Goal: Obtain resource: Download file/media

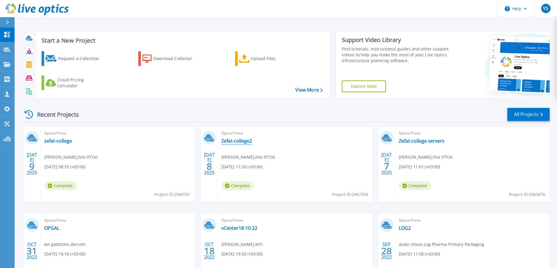
click at [238, 141] on link "Zefat-college2" at bounding box center [236, 141] width 31 height 6
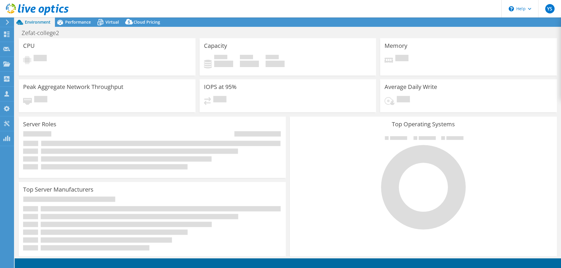
select select "USD"
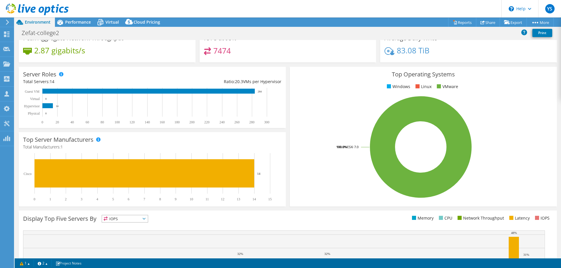
scroll to position [5, 0]
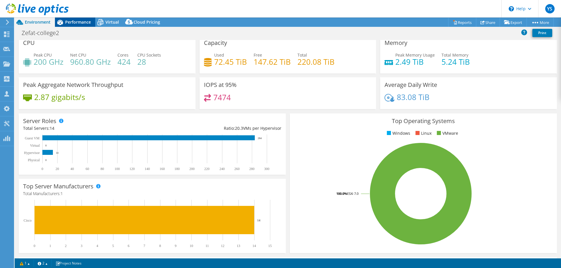
click at [73, 22] on span "Performance" at bounding box center [78, 22] width 26 height 6
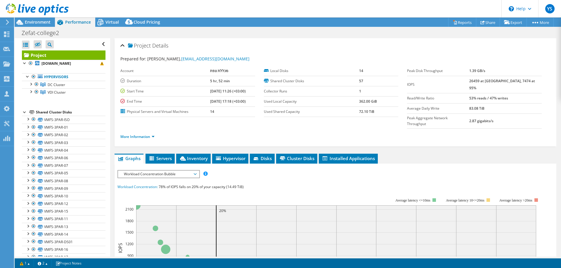
scroll to position [0, 0]
click at [6, 21] on icon at bounding box center [7, 22] width 4 height 5
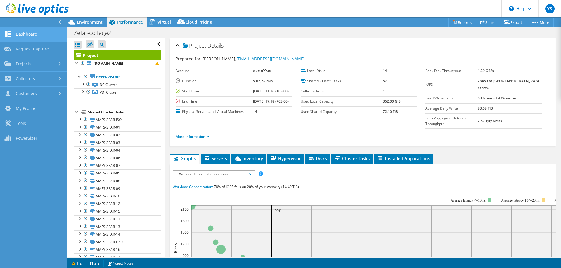
click at [25, 36] on link "Dashboard" at bounding box center [33, 34] width 67 height 15
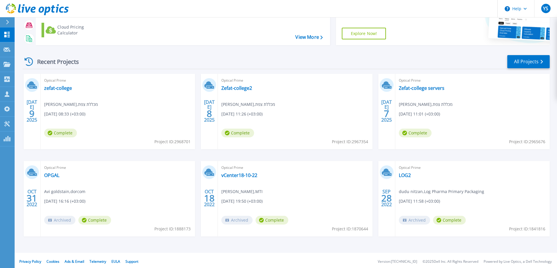
scroll to position [55, 0]
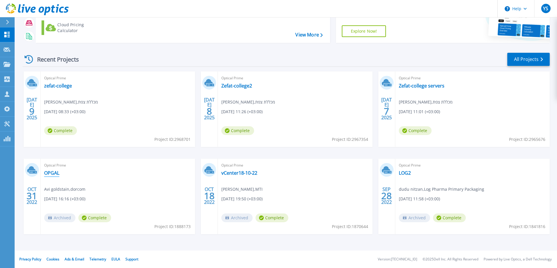
click at [54, 173] on link "OPGAL" at bounding box center [51, 173] width 15 height 6
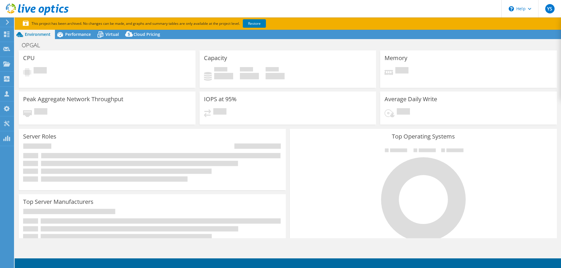
select select "USD"
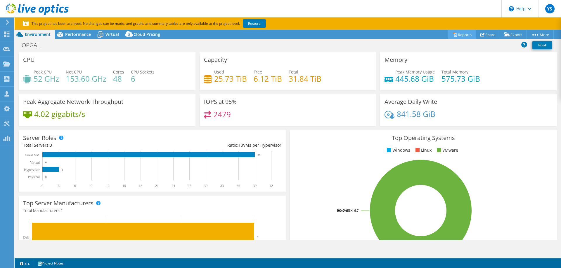
click at [456, 35] on link "Reports" at bounding box center [462, 34] width 28 height 9
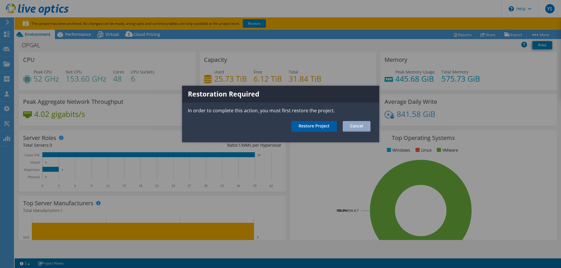
click at [317, 129] on link "Restore Project" at bounding box center [314, 126] width 46 height 11
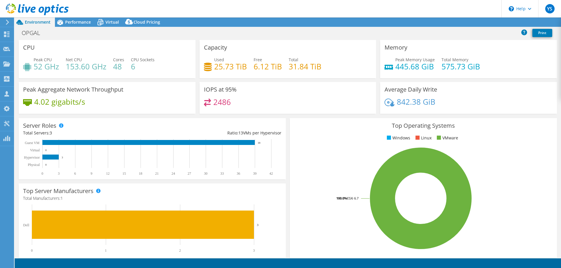
select select "USD"
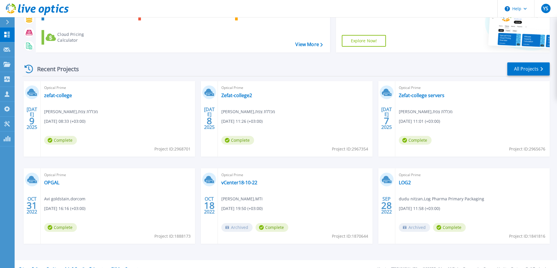
scroll to position [55, 0]
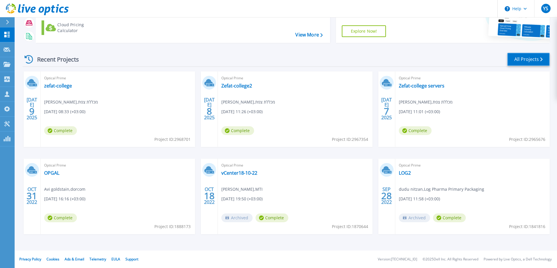
click at [526, 56] on link "All Projects" at bounding box center [528, 59] width 42 height 13
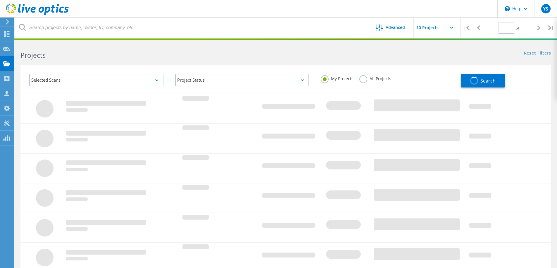
type input "1"
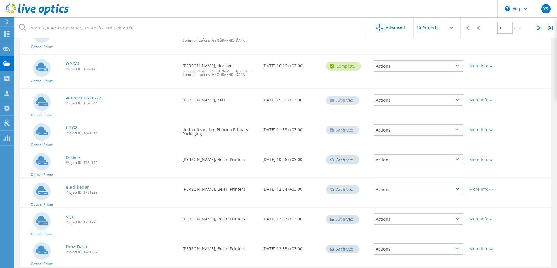
scroll to position [148, 0]
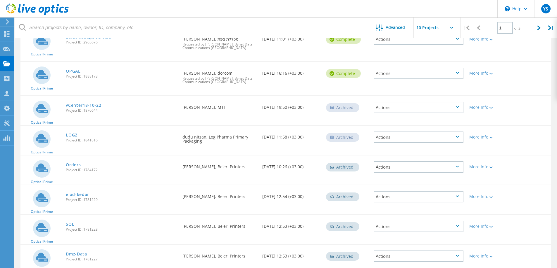
click at [77, 107] on link "vCenter18-10-22" at bounding box center [84, 105] width 36 height 4
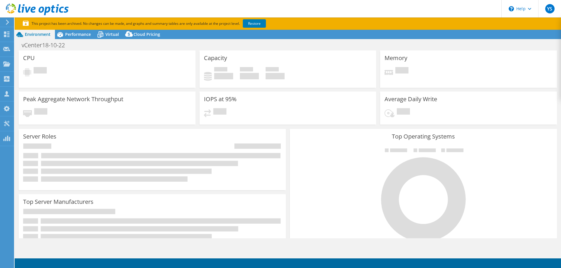
select select "USD"
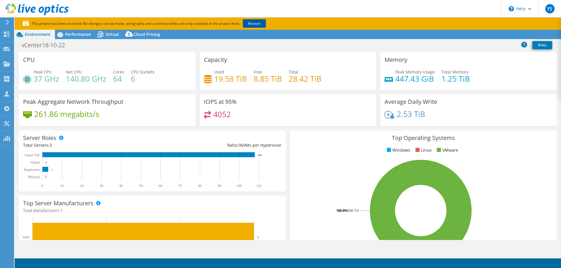
click at [256, 25] on link "Restore" at bounding box center [254, 23] width 23 height 8
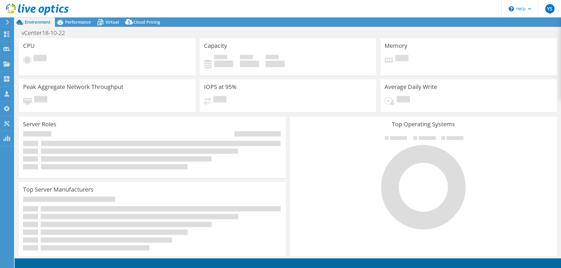
select select "USD"
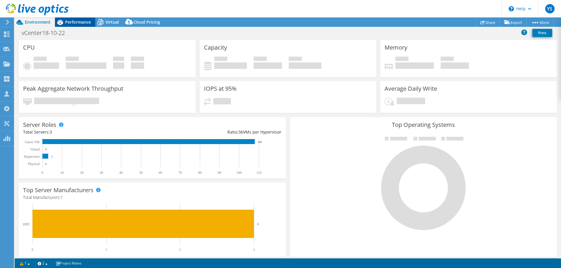
click at [77, 21] on span "Performance" at bounding box center [78, 22] width 26 height 6
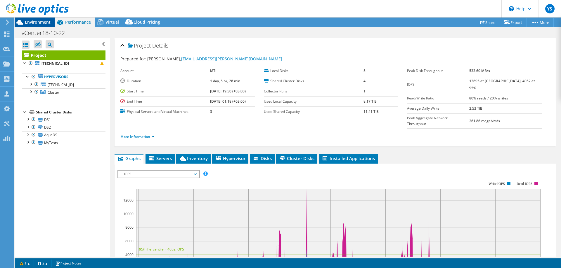
click at [41, 24] on span "Environment" at bounding box center [38, 22] width 26 height 6
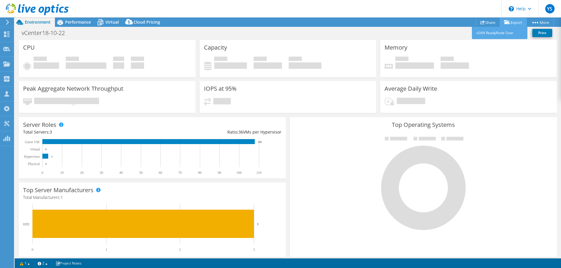
click at [515, 23] on link "Export" at bounding box center [513, 22] width 27 height 9
click at [138, 26] on div "Cloud Pricing" at bounding box center [143, 22] width 41 height 9
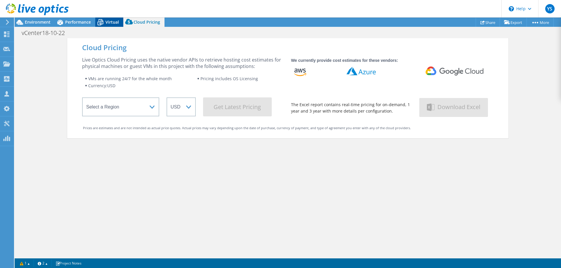
click at [111, 22] on span "Virtual" at bounding box center [111, 22] width 13 height 6
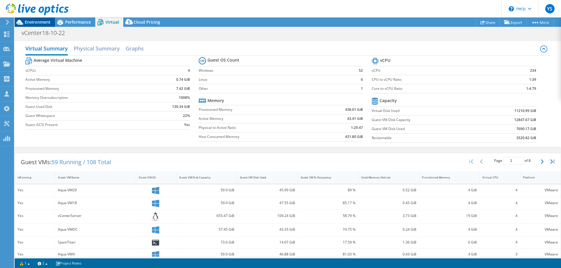
click at [43, 24] on span "Environment" at bounding box center [38, 22] width 26 height 6
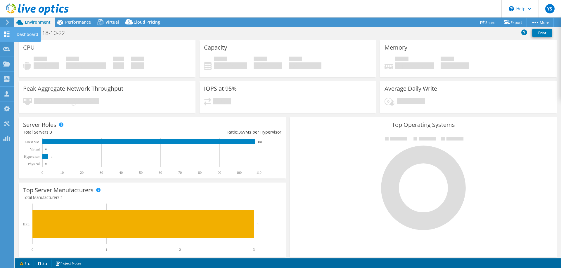
click at [7, 36] on icon at bounding box center [6, 35] width 7 height 6
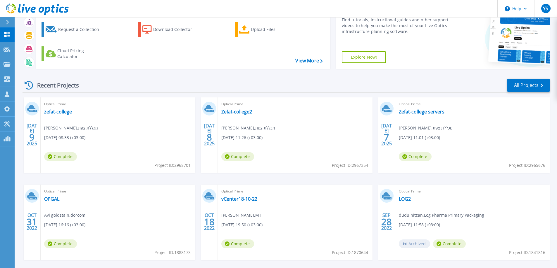
scroll to position [55, 0]
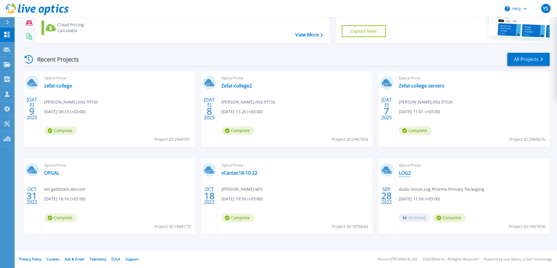
click at [404, 173] on link "LOG2" at bounding box center [404, 173] width 12 height 6
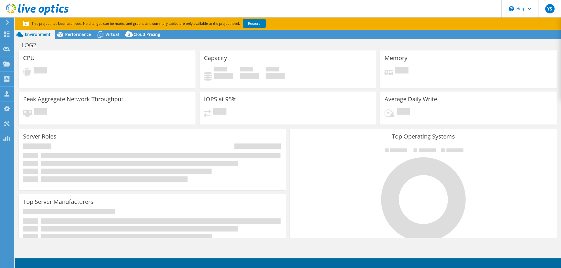
select select "USD"
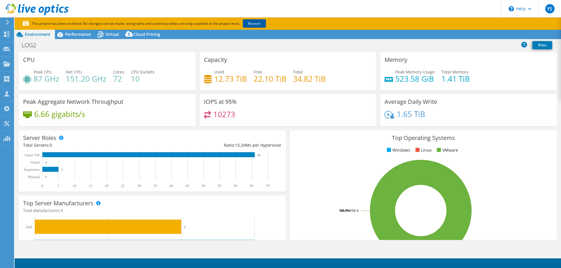
click at [252, 23] on link "Restore" at bounding box center [254, 23] width 23 height 8
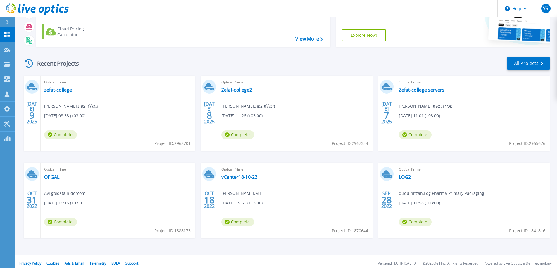
scroll to position [55, 0]
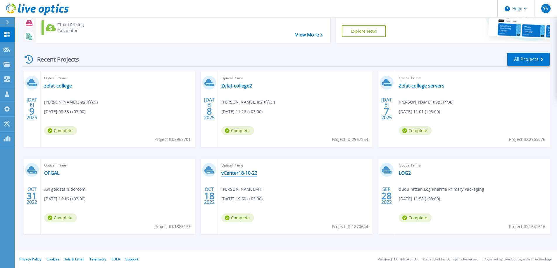
click at [233, 174] on link "vCenter18-10-22" at bounding box center [239, 173] width 36 height 6
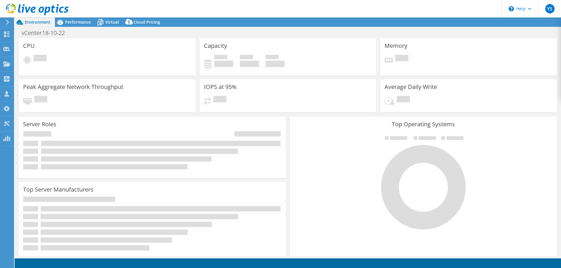
select select "USD"
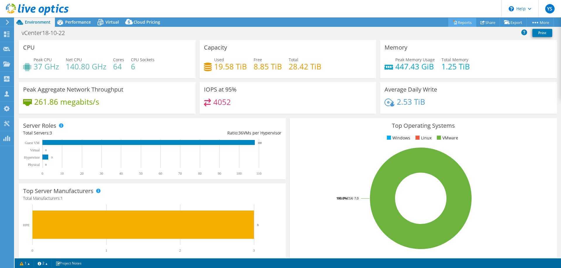
click at [453, 25] on link "Reports" at bounding box center [462, 22] width 28 height 9
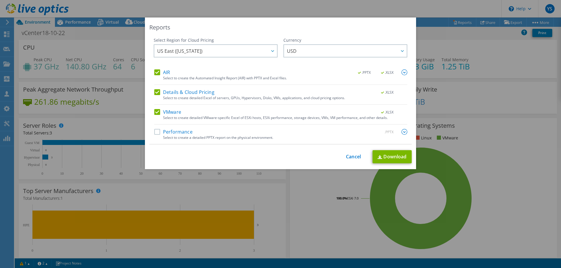
click at [156, 132] on label "Performance" at bounding box center [173, 132] width 38 height 6
click at [0, 0] on input "Performance" at bounding box center [0, 0] width 0 height 0
click at [396, 159] on link "Download" at bounding box center [391, 156] width 39 height 13
